Goal: Feedback & Contribution: Submit feedback/report problem

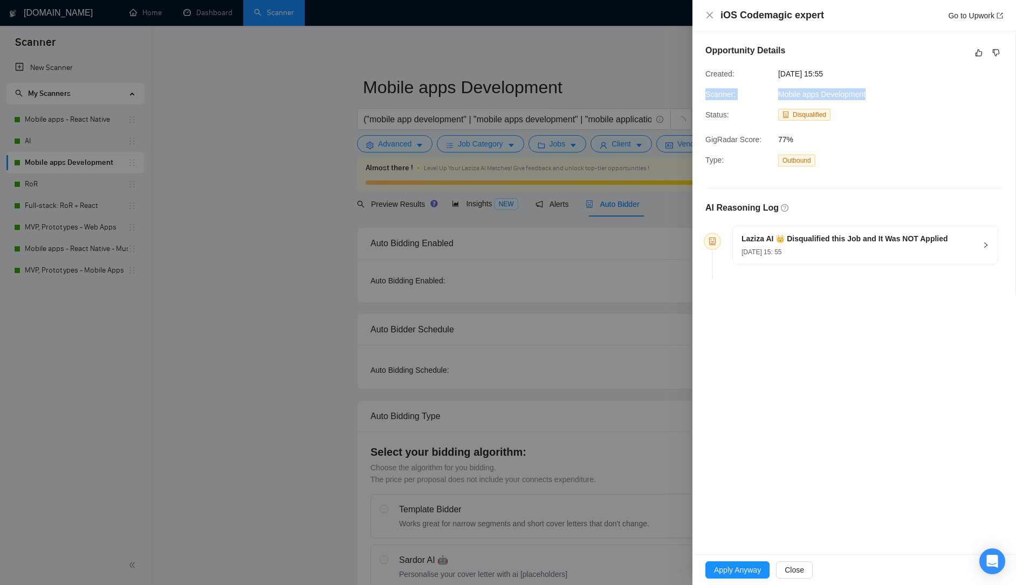
drag, startPoint x: 872, startPoint y: 94, endPoint x: 702, endPoint y: 94, distance: 169.8
click at [702, 94] on div "Scanner: Mobile apps Development" at bounding box center [810, 94] width 218 height 12
copy div "Scanner: Mobile apps Development"
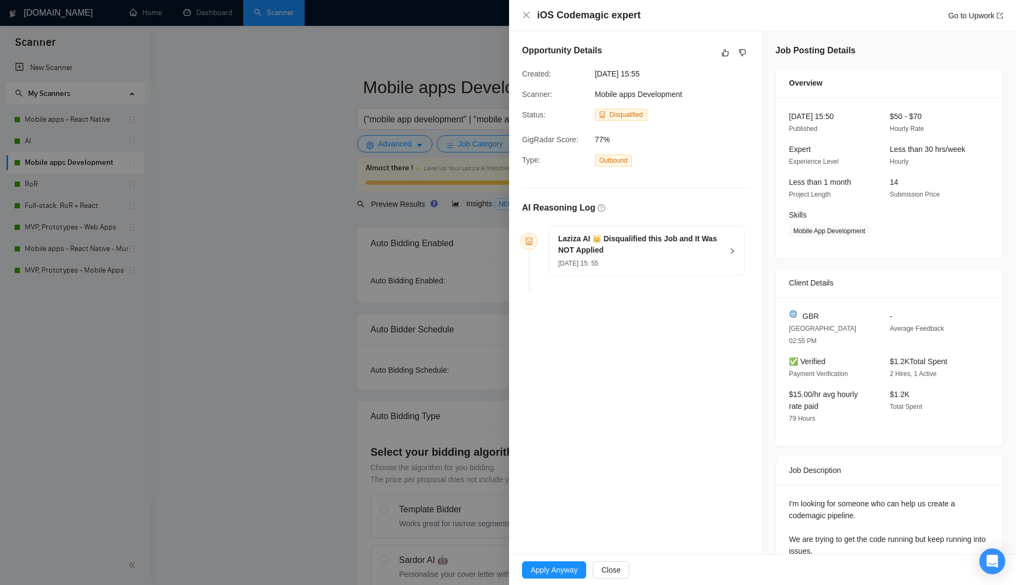
drag, startPoint x: 575, startPoint y: 256, endPoint x: 598, endPoint y: 272, distance: 28.3
click at [575, 257] on div "[DATE] 15: 55" at bounding box center [640, 263] width 164 height 12
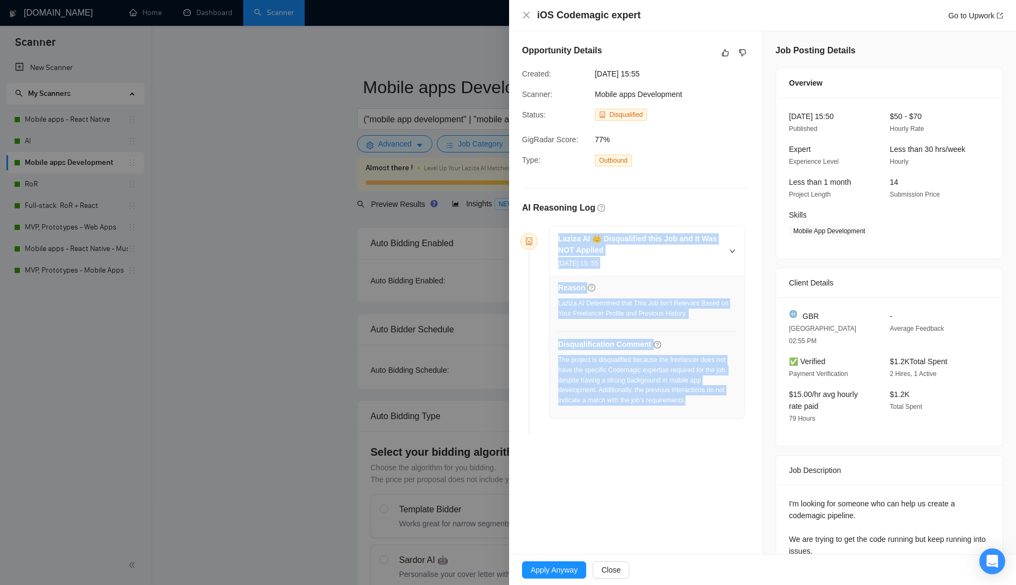
drag, startPoint x: 706, startPoint y: 390, endPoint x: 534, endPoint y: 231, distance: 234.2
click at [534, 231] on li "Laziza AI 👑 Disqualified this Job and It Was NOT Applied [DATE] 15: 55 Reason L…" at bounding box center [635, 332] width 218 height 204
copy div "Laziza AI 👑 Disqualified this Job and It Was NOT Applied [DATE] 15: 55 Reason L…"
click at [957, 13] on link "Go to Upwork" at bounding box center [975, 15] width 55 height 9
click at [727, 53] on icon "like" at bounding box center [725, 53] width 8 height 9
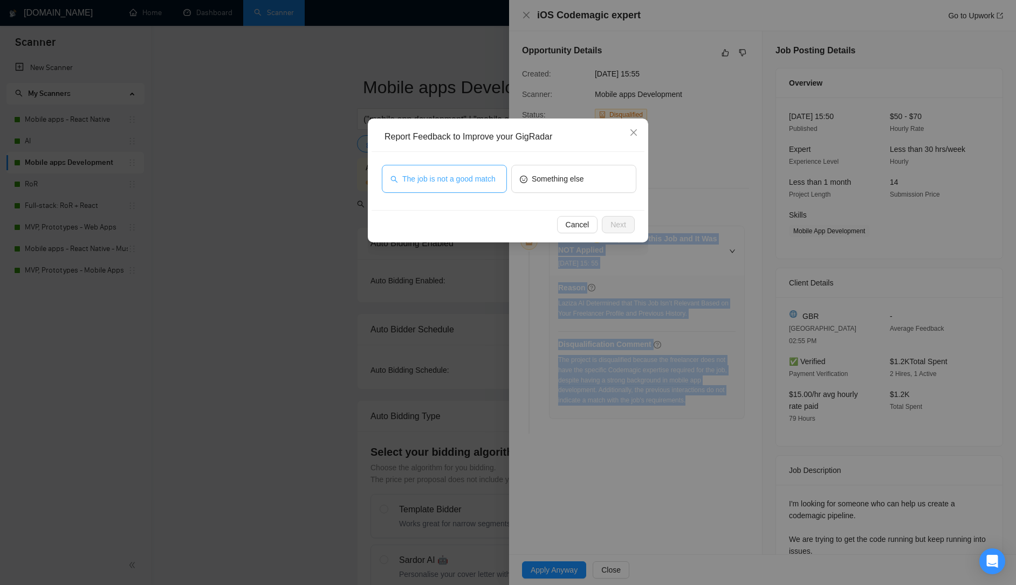
click at [451, 182] on span "The job is not a good match" at bounding box center [448, 179] width 93 height 12
click at [613, 224] on span "Next" at bounding box center [618, 225] width 16 height 12
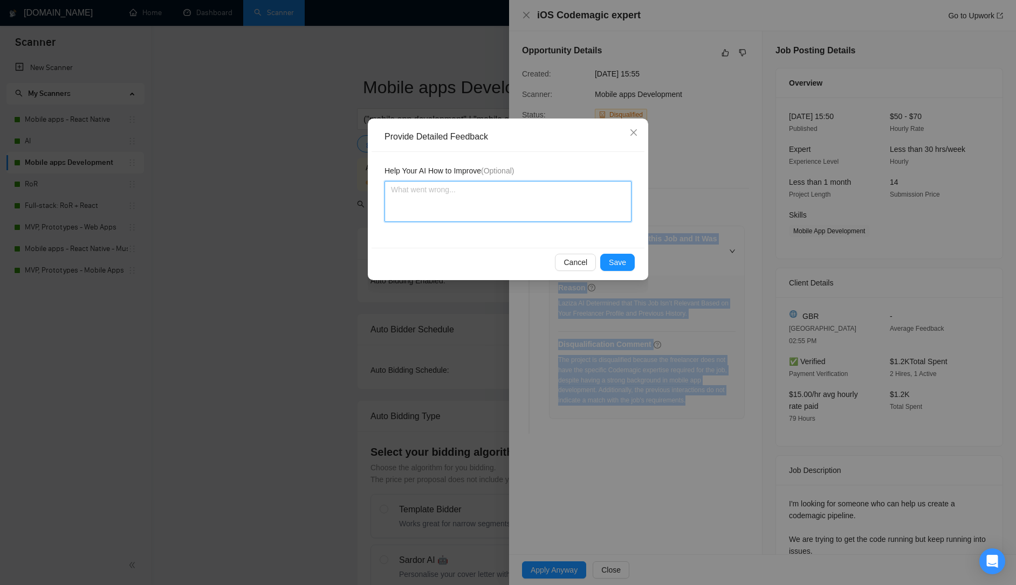
click at [460, 185] on textarea at bounding box center [507, 201] width 247 height 41
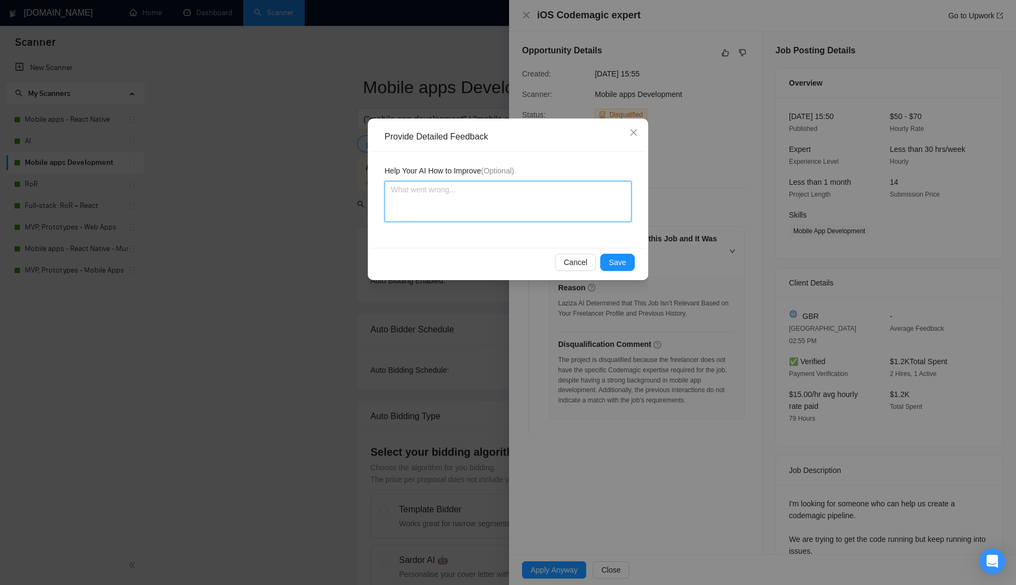
paste textarea "The disqualification is valid — this job is focused purely on Codemagic pipelin…"
type textarea "The disqualification is valid — this job is focused purely on Codemagic pipelin…"
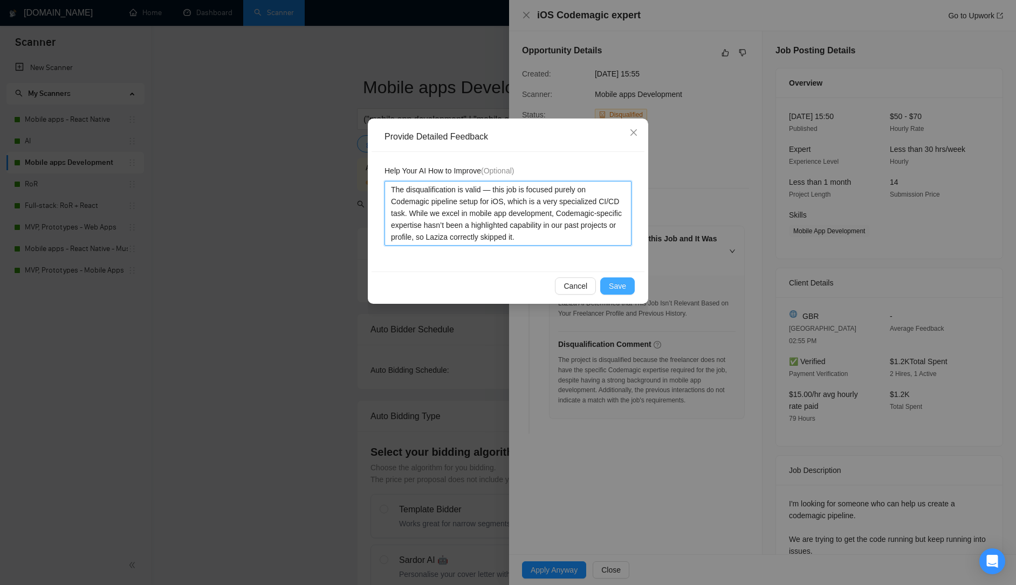
type textarea "The disqualification is valid — this job is focused purely on Codemagic pipelin…"
click at [621, 280] on span "Save" at bounding box center [617, 286] width 17 height 12
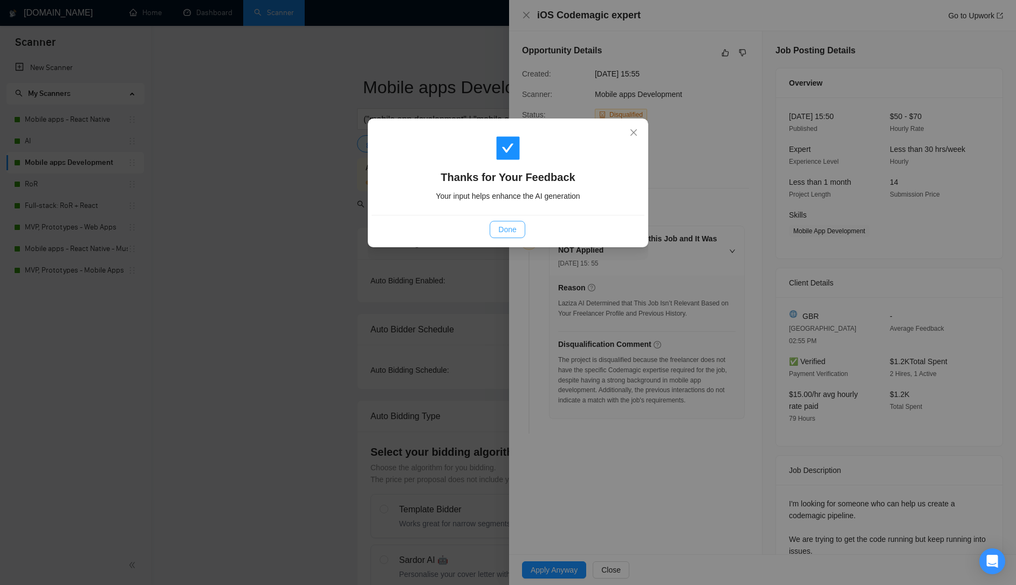
drag, startPoint x: 497, startPoint y: 222, endPoint x: 520, endPoint y: 221, distance: 23.7
click at [499, 223] on button "Done" at bounding box center [507, 229] width 35 height 17
